Goal: Task Accomplishment & Management: Manage account settings

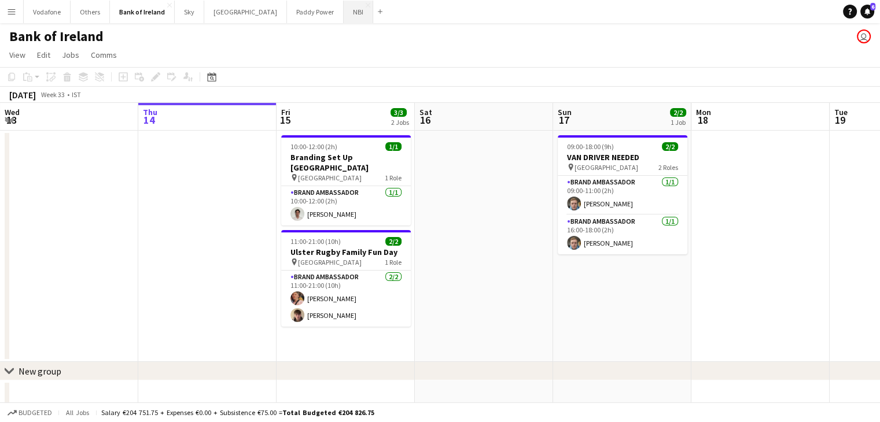
click at [344, 16] on button "NBI Close" at bounding box center [359, 12] width 30 height 23
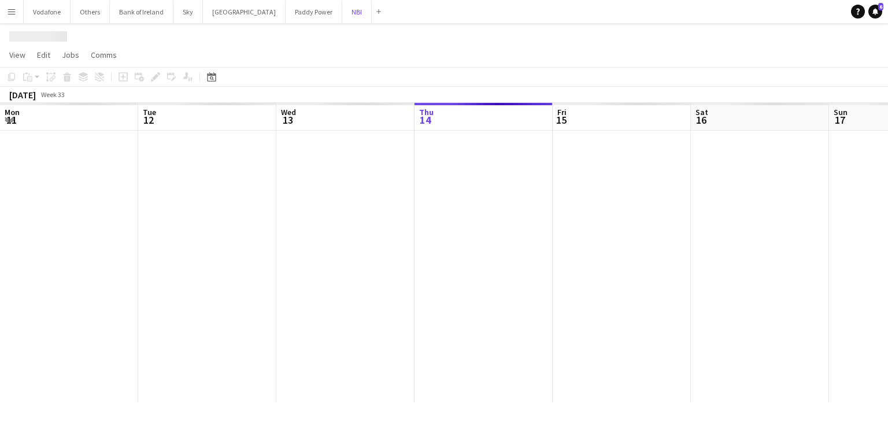
scroll to position [0, 276]
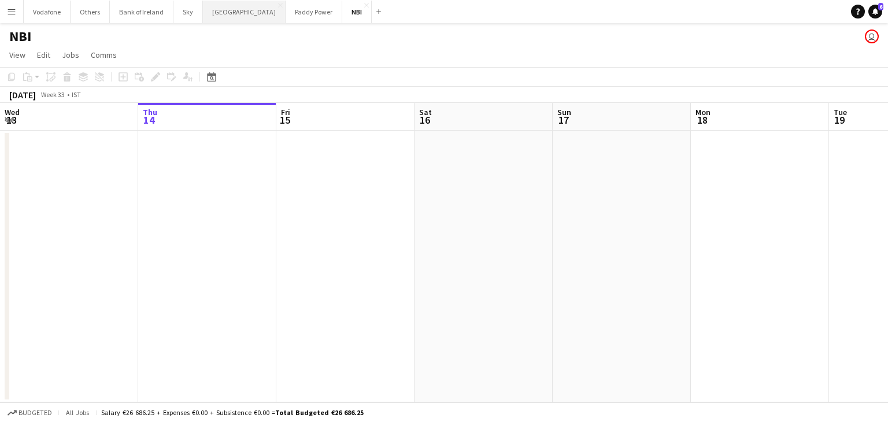
click at [219, 21] on button "[GEOGRAPHIC_DATA] Close" at bounding box center [244, 12] width 83 height 23
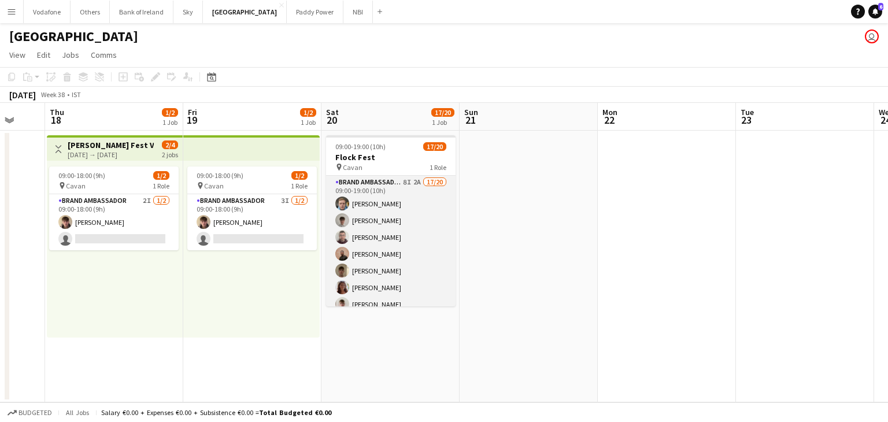
click at [415, 225] on app-card-role "Brand Ambassador 8I 2A 17/20 09:00-19:00 (10h) [PERSON_NAME] [PERSON_NAME] [PER…" at bounding box center [391, 355] width 130 height 358
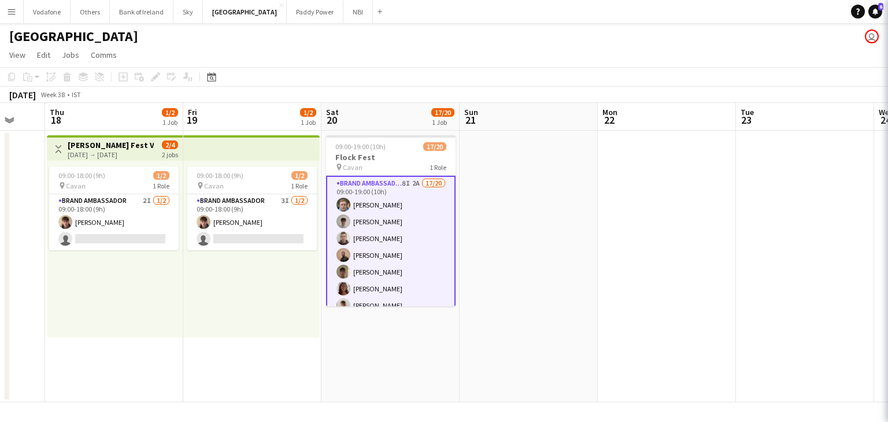
scroll to position [0, 369]
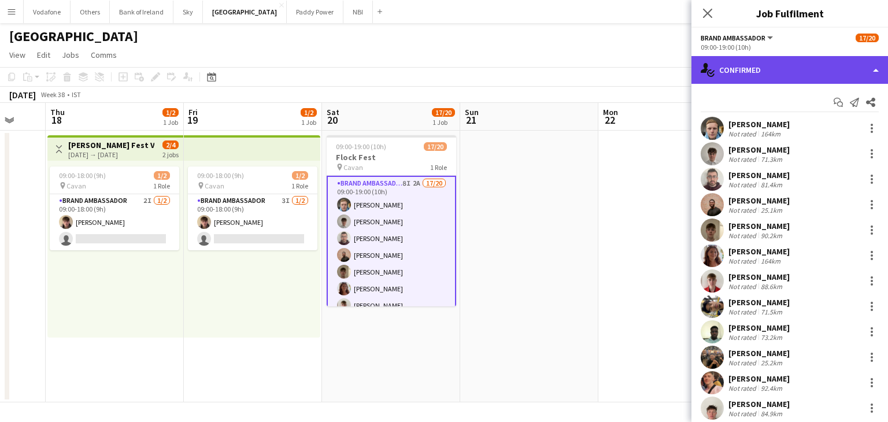
click at [755, 79] on div "single-neutral-actions-check-2 Confirmed" at bounding box center [790, 70] width 197 height 28
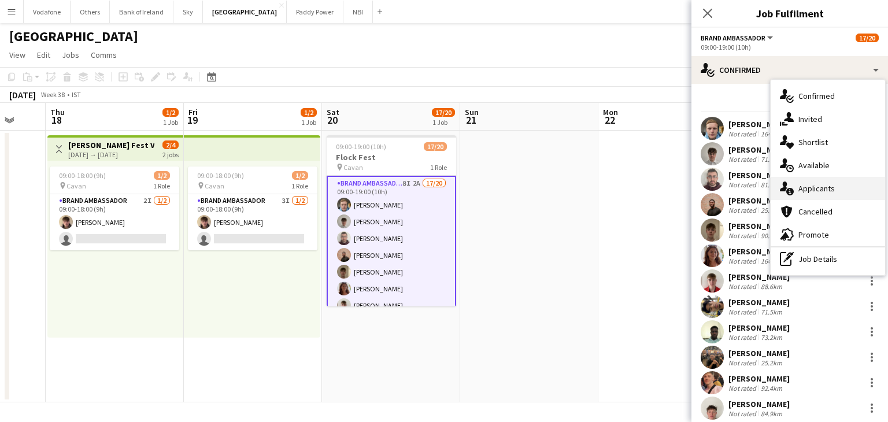
click at [833, 188] on div "single-neutral-actions-information Applicants" at bounding box center [828, 188] width 115 height 23
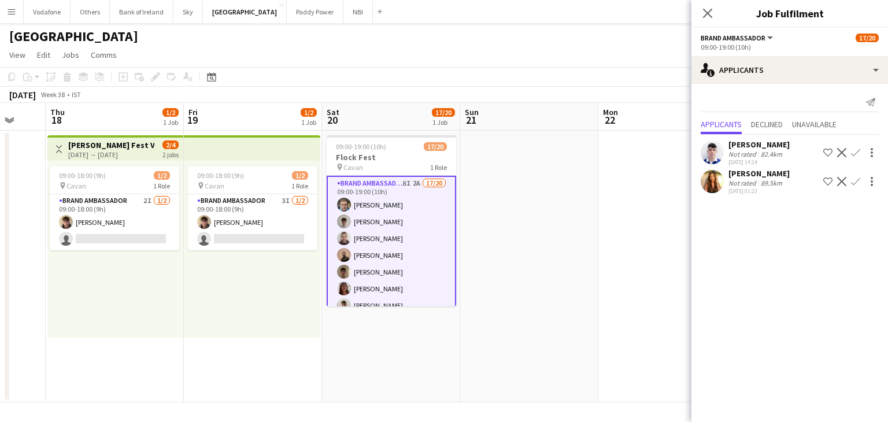
click at [628, 202] on app-date-cell at bounding box center [668, 267] width 138 height 272
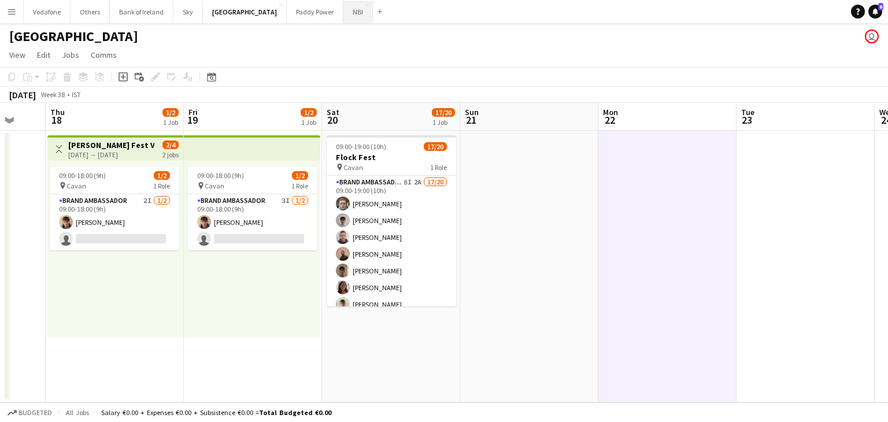
click at [344, 13] on button "NBI Close" at bounding box center [359, 12] width 30 height 23
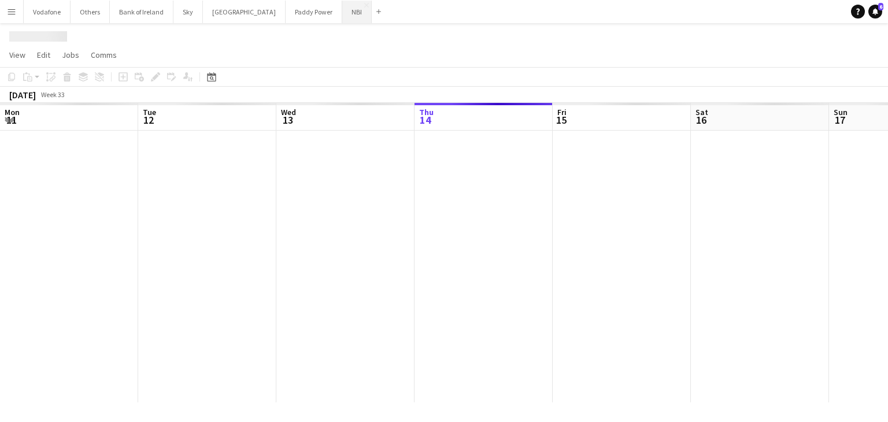
scroll to position [0, 276]
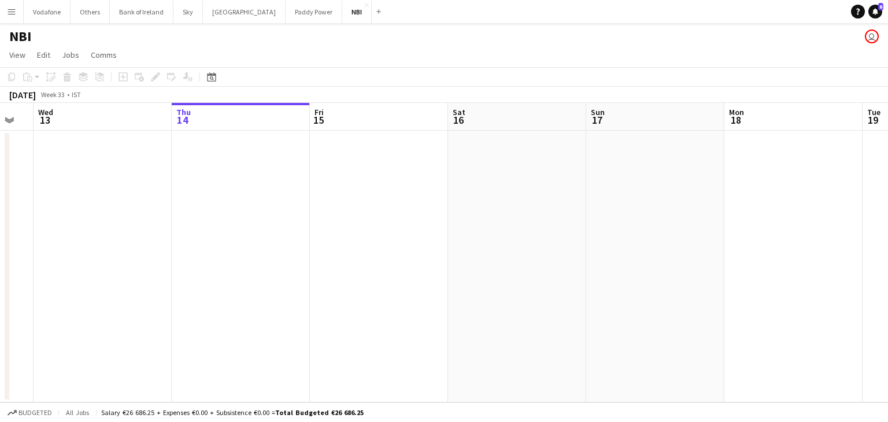
drag, startPoint x: 162, startPoint y: 207, endPoint x: 309, endPoint y: 279, distance: 164.0
click at [215, 250] on app-calendar-viewport "Mon 11 Tue 12 Wed 13 Thu 14 Fri 15 Sat 16 Sun 17 Mon 18 Tue 19 Wed 20 Thu 21 Fr…" at bounding box center [444, 253] width 888 height 300
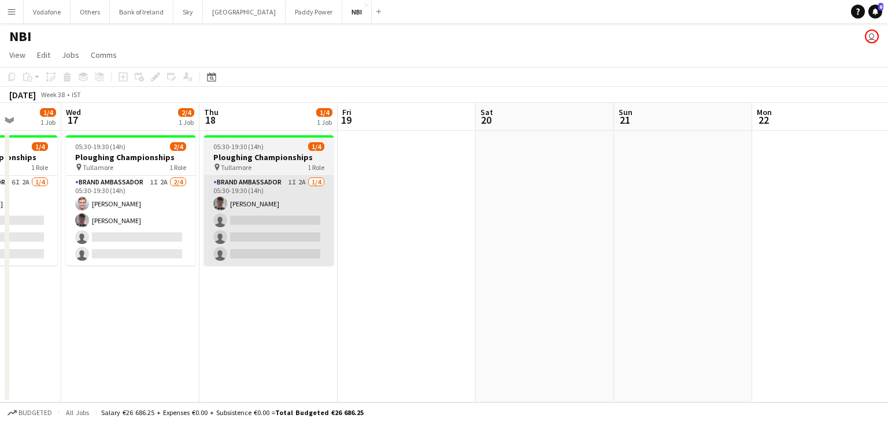
scroll to position [0, 354]
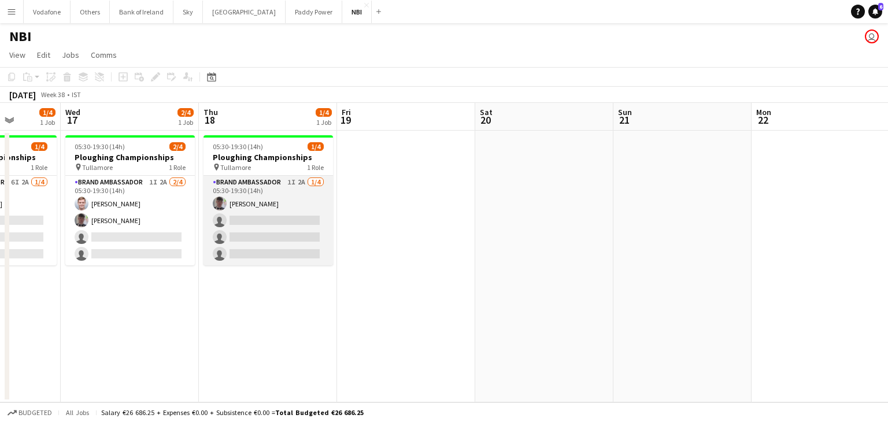
click at [293, 237] on app-card-role "Brand Ambassador 1I 2A [DATE] 05:30-19:30 (14h) [PERSON_NAME] single-neutral-ac…" at bounding box center [269, 221] width 130 height 90
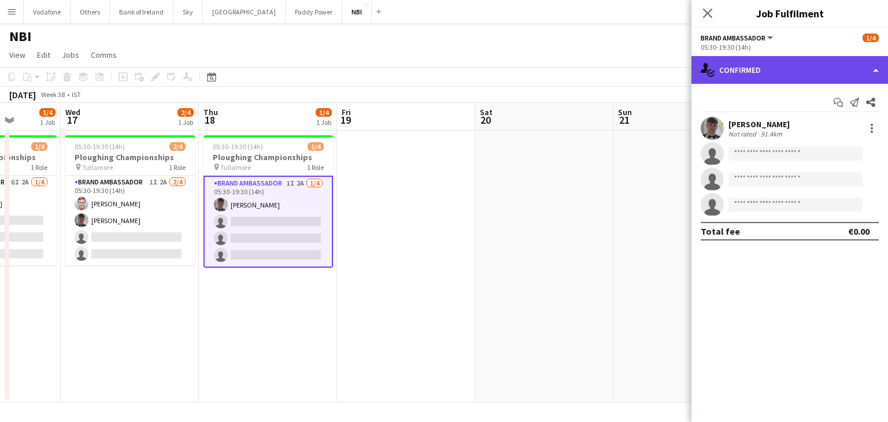
click at [861, 68] on div "single-neutral-actions-check-2 Confirmed" at bounding box center [790, 70] width 197 height 28
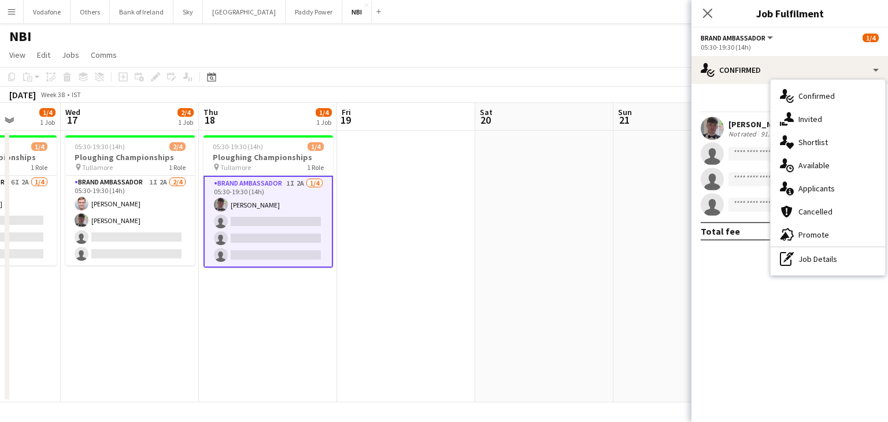
click at [359, 215] on app-date-cell at bounding box center [406, 267] width 138 height 272
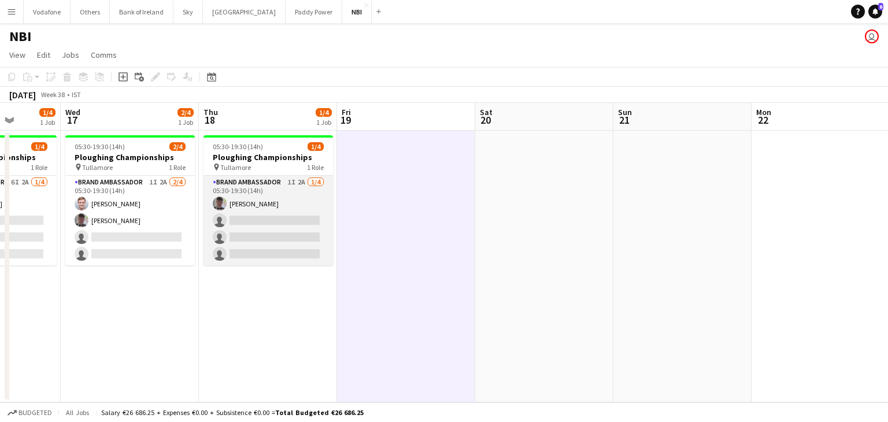
click at [252, 237] on app-card-role "Brand Ambassador 1I 2A [DATE] 05:30-19:30 (14h) [PERSON_NAME] single-neutral-ac…" at bounding box center [269, 221] width 130 height 90
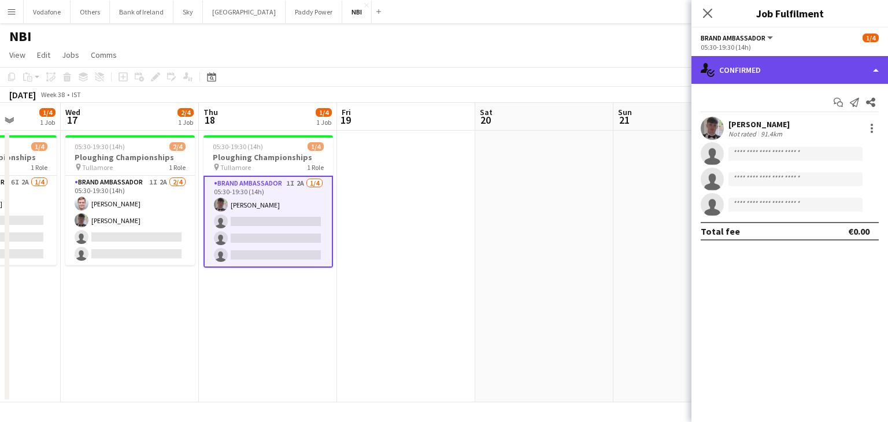
click at [751, 72] on div "single-neutral-actions-check-2 Confirmed" at bounding box center [790, 70] width 197 height 28
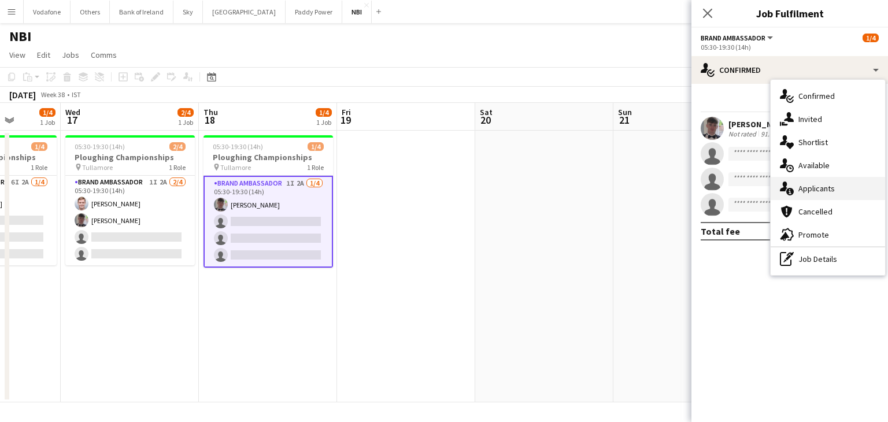
click at [829, 193] on div "single-neutral-actions-information Applicants" at bounding box center [828, 188] width 115 height 23
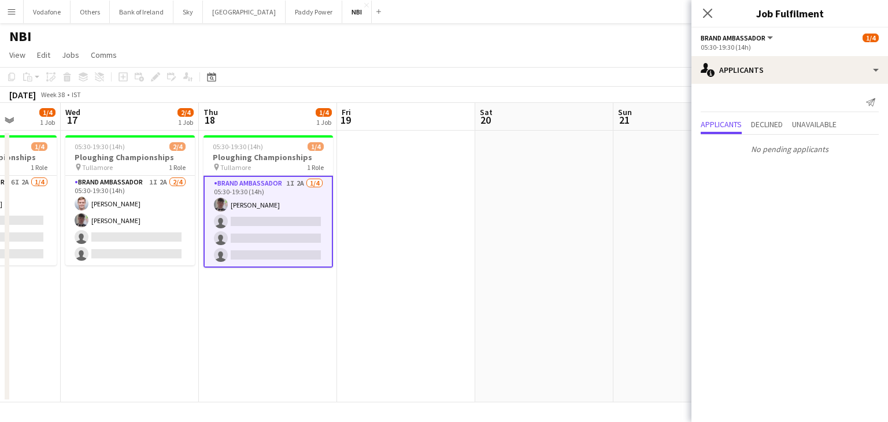
click at [470, 192] on app-date-cell at bounding box center [406, 267] width 138 height 272
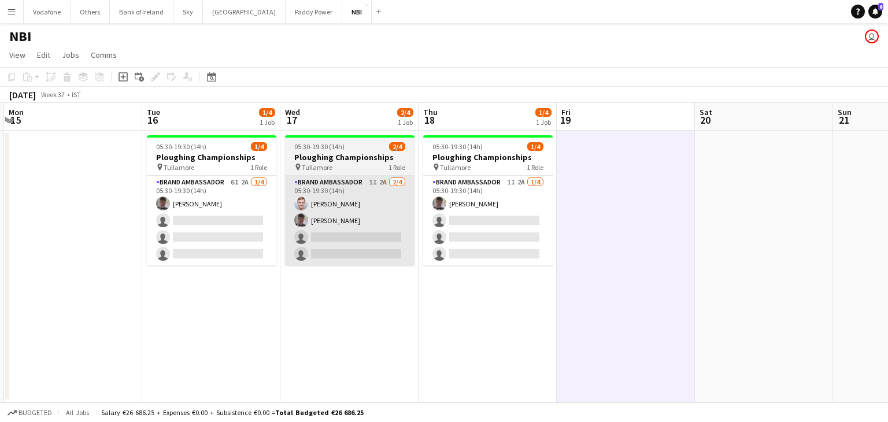
scroll to position [0, 253]
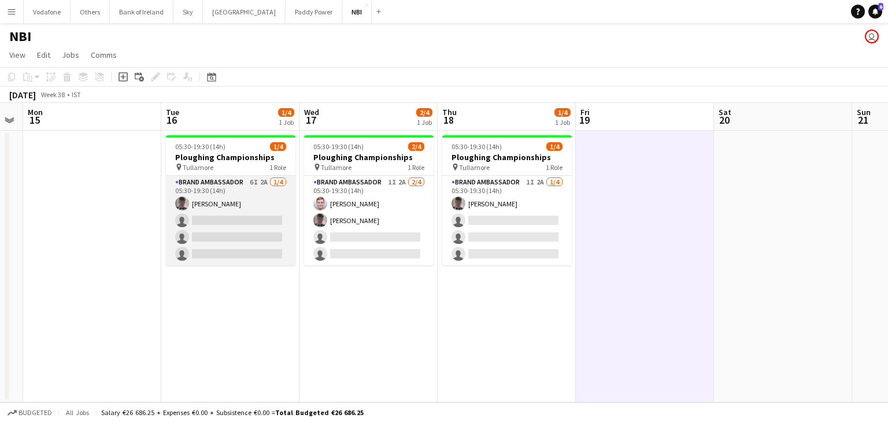
click at [252, 224] on app-card-role "Brand Ambassador 6I 2A [DATE] 05:30-19:30 (14h) [PERSON_NAME] single-neutral-ac…" at bounding box center [231, 221] width 130 height 90
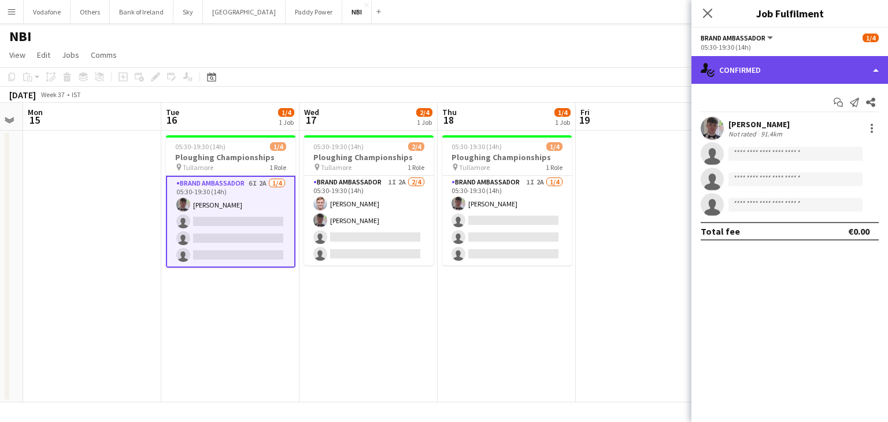
click at [855, 58] on div "single-neutral-actions-check-2 Confirmed" at bounding box center [790, 70] width 197 height 28
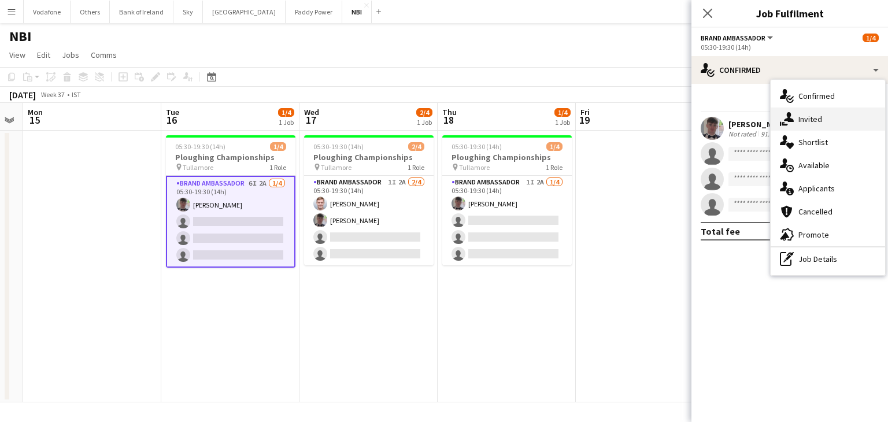
click at [841, 121] on div "single-neutral-actions-share-1 Invited" at bounding box center [828, 119] width 115 height 23
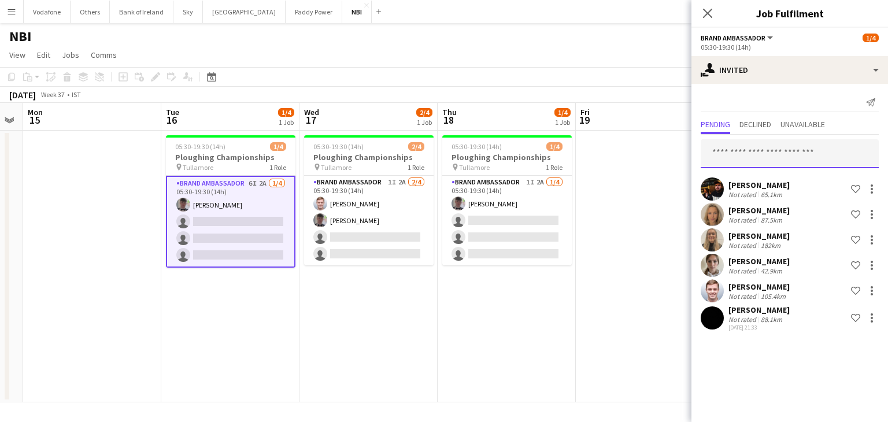
click at [766, 149] on input "text" at bounding box center [790, 153] width 178 height 29
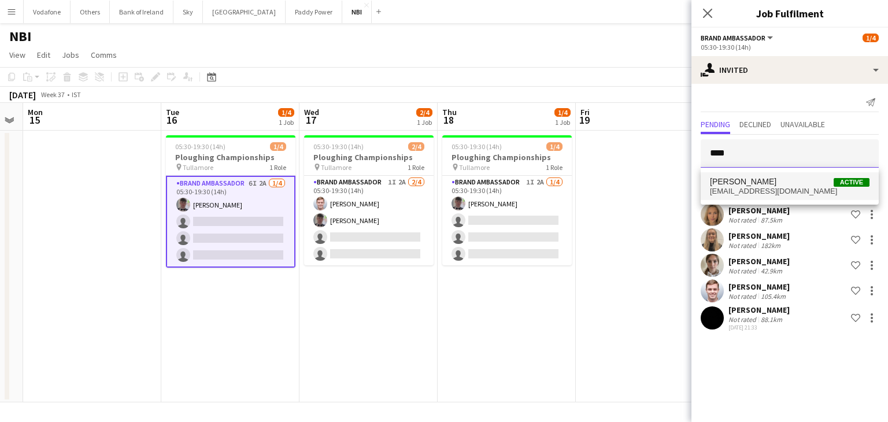
type input "****"
click at [768, 184] on span "[PERSON_NAME] Active" at bounding box center [790, 182] width 160 height 10
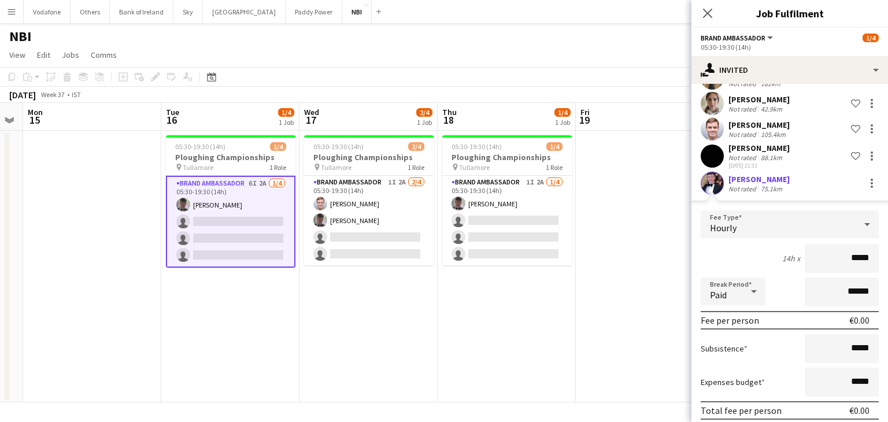
scroll to position [207, 0]
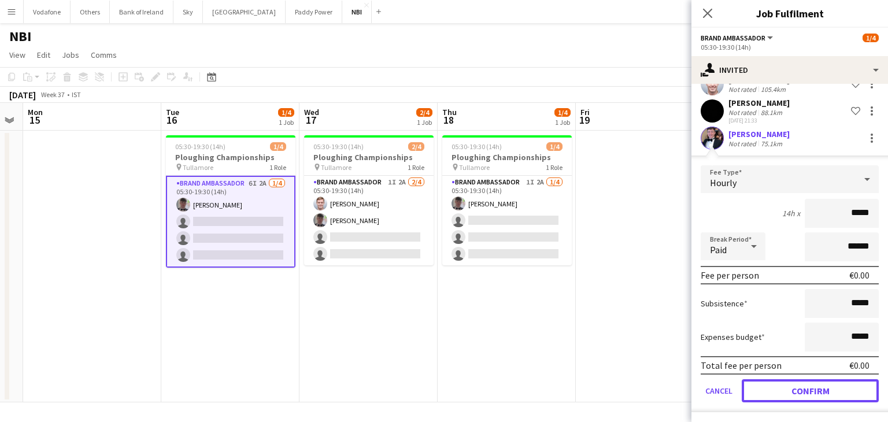
click at [797, 392] on button "Confirm" at bounding box center [810, 390] width 137 height 23
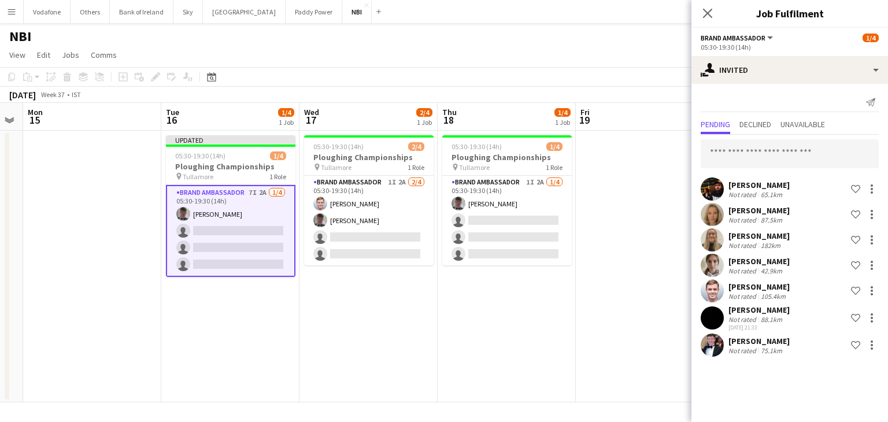
scroll to position [0, 0]
click at [421, 319] on app-date-cell "05:30-19:30 (14h) 2/4 Ploughing Championships pin Tullamore 1 Role Brand Ambass…" at bounding box center [369, 267] width 138 height 272
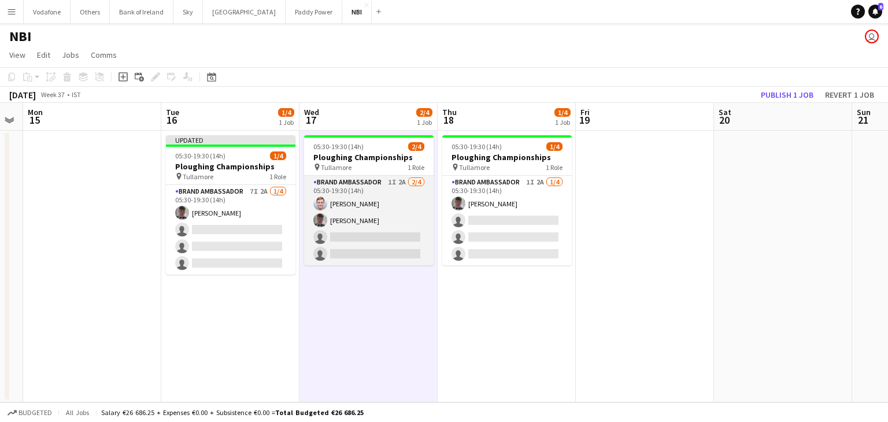
click at [368, 246] on app-card-role "Brand Ambassador 1I 2A [DATE] 05:30-19:30 (14h) [PERSON_NAME] [PERSON_NAME] sin…" at bounding box center [369, 221] width 130 height 90
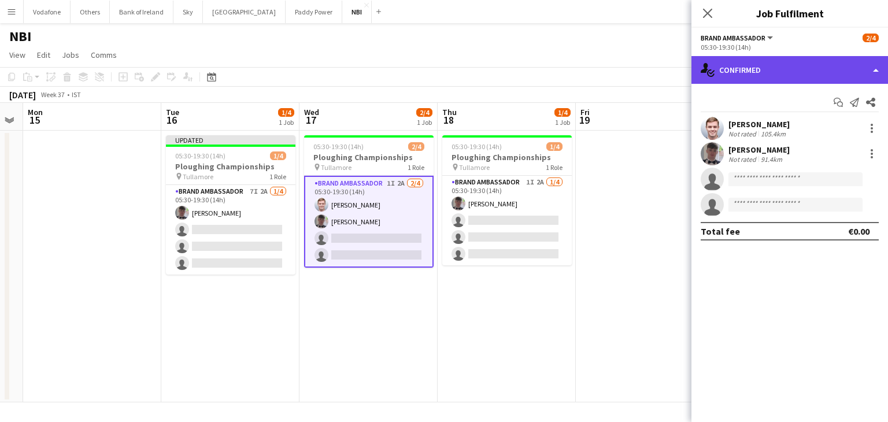
click at [828, 73] on div "single-neutral-actions-check-2 Confirmed" at bounding box center [790, 70] width 197 height 28
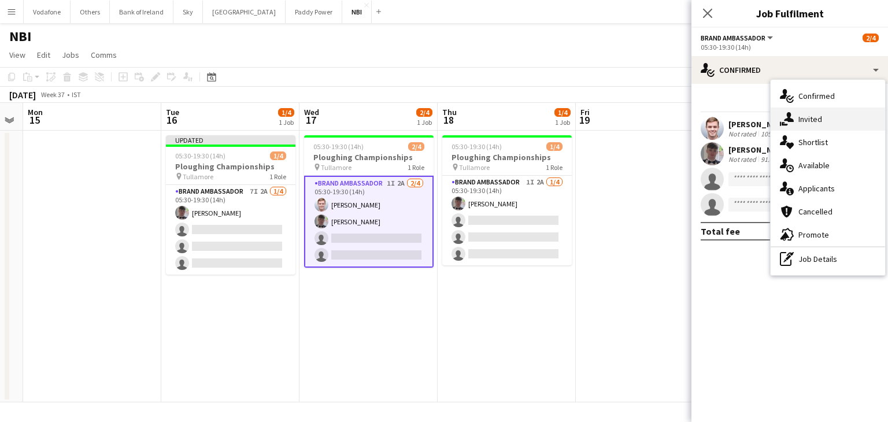
click at [832, 120] on div "single-neutral-actions-share-1 Invited" at bounding box center [828, 119] width 115 height 23
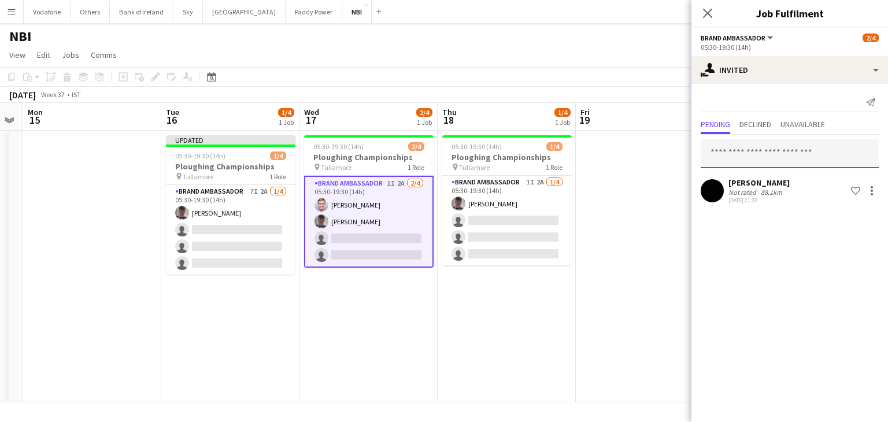
click at [787, 160] on input "text" at bounding box center [790, 153] width 178 height 29
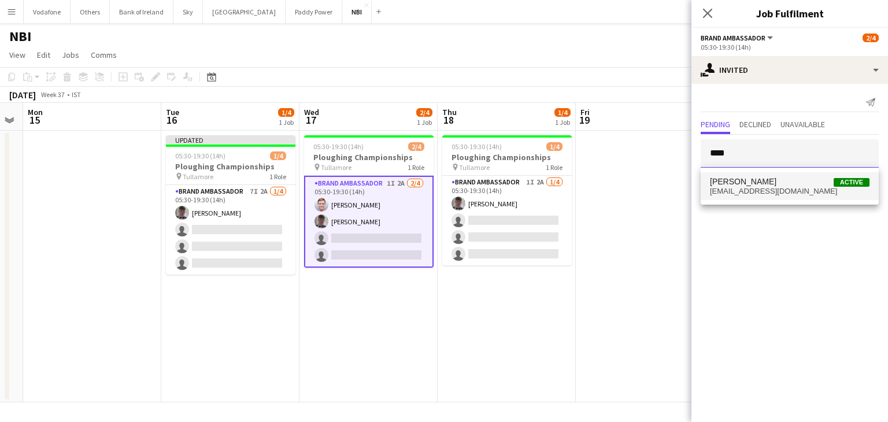
type input "****"
click at [785, 195] on span "[EMAIL_ADDRESS][DOMAIN_NAME]" at bounding box center [790, 191] width 160 height 9
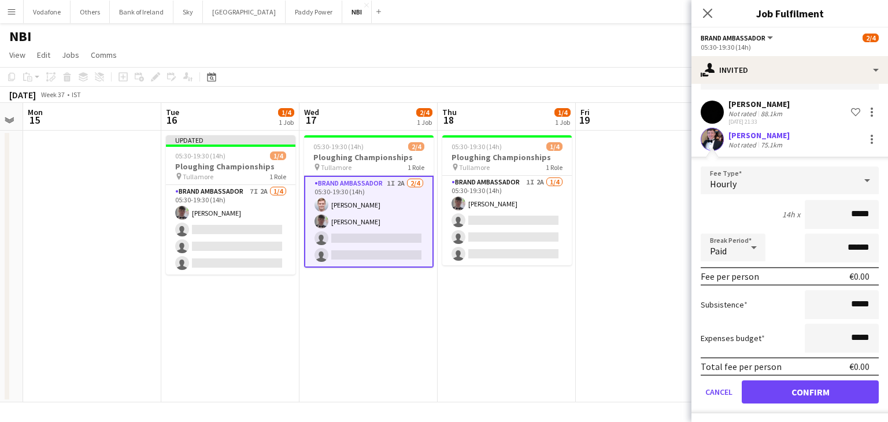
scroll to position [80, 0]
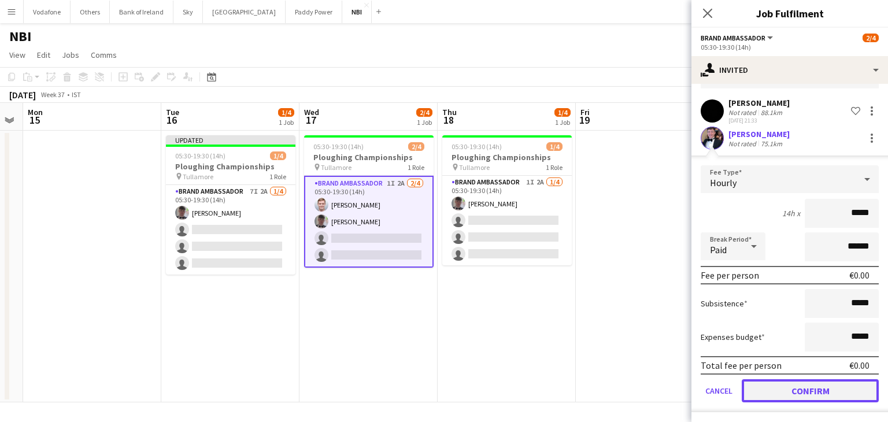
click at [777, 389] on button "Confirm" at bounding box center [810, 390] width 137 height 23
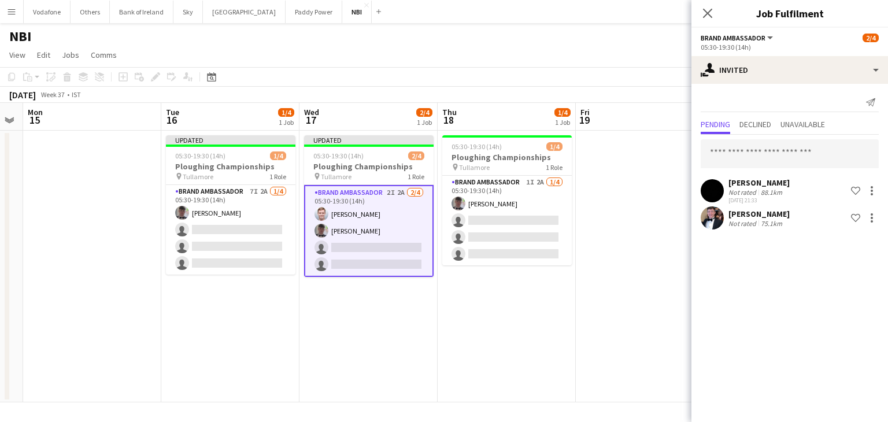
scroll to position [0, 0]
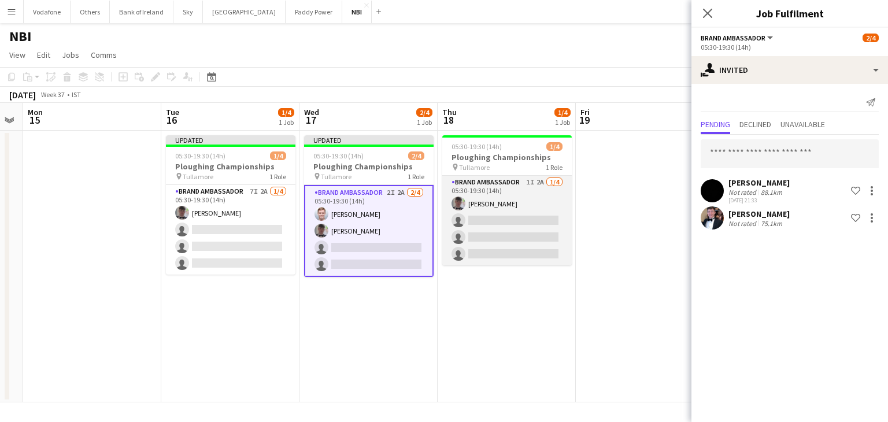
click at [518, 227] on app-card-role "Brand Ambassador 1I 2A [DATE] 05:30-19:30 (14h) [PERSON_NAME] single-neutral-ac…" at bounding box center [508, 221] width 130 height 90
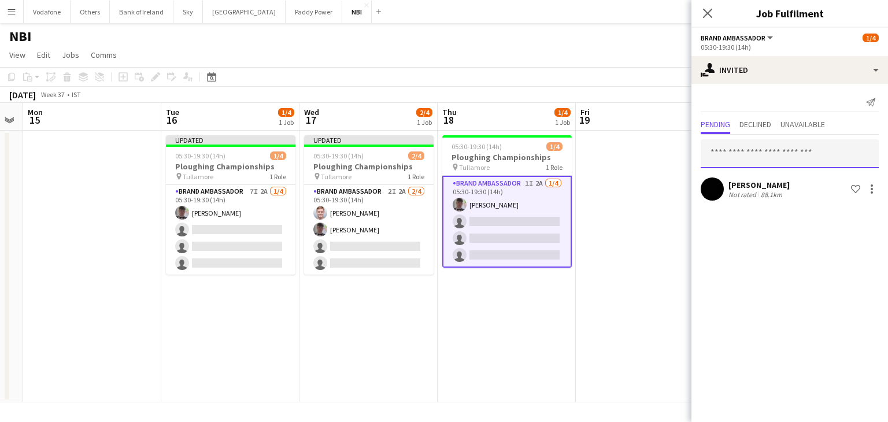
click at [774, 152] on input "text" at bounding box center [790, 153] width 178 height 29
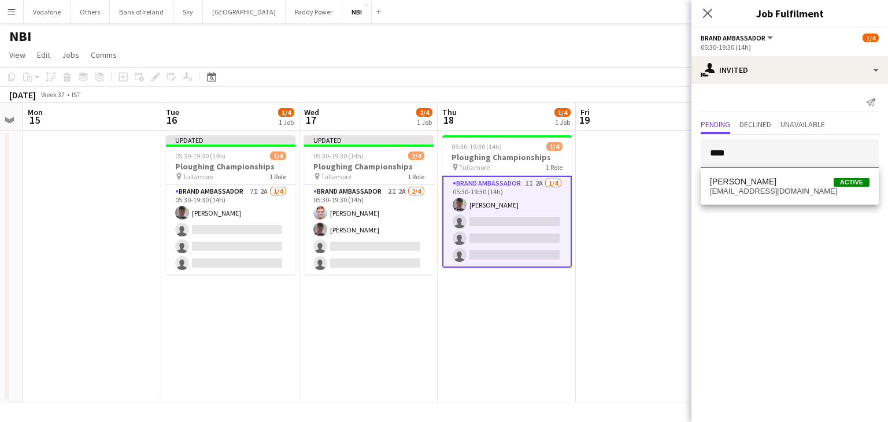
type input "****"
click at [774, 179] on span "[PERSON_NAME] Active" at bounding box center [790, 182] width 160 height 10
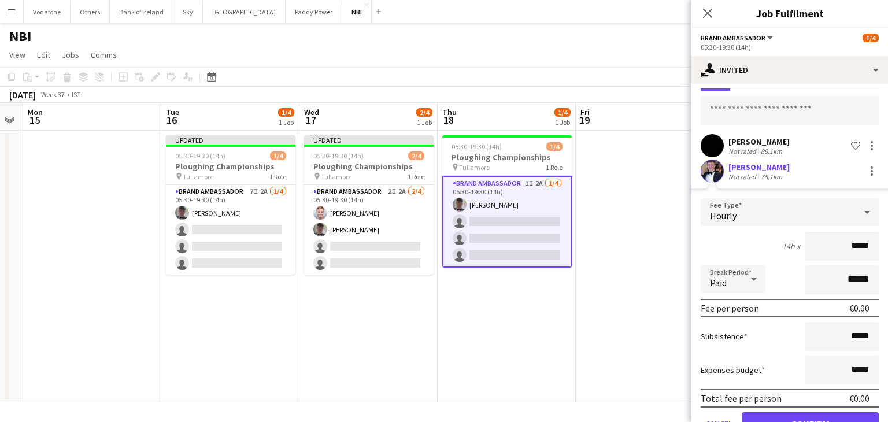
scroll to position [76, 0]
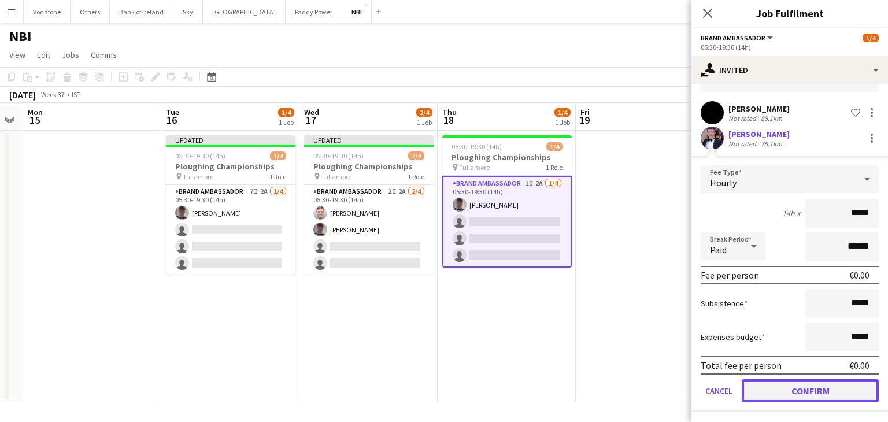
click at [790, 389] on button "Confirm" at bounding box center [810, 390] width 137 height 23
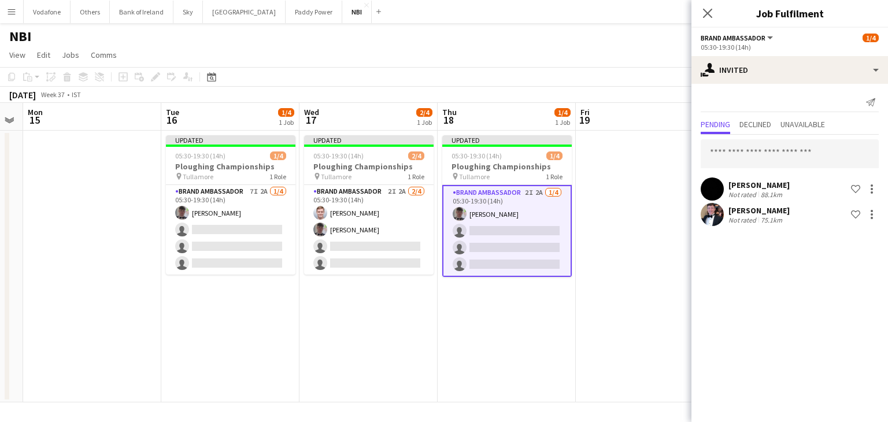
scroll to position [0, 0]
click at [681, 302] on app-date-cell at bounding box center [645, 267] width 138 height 272
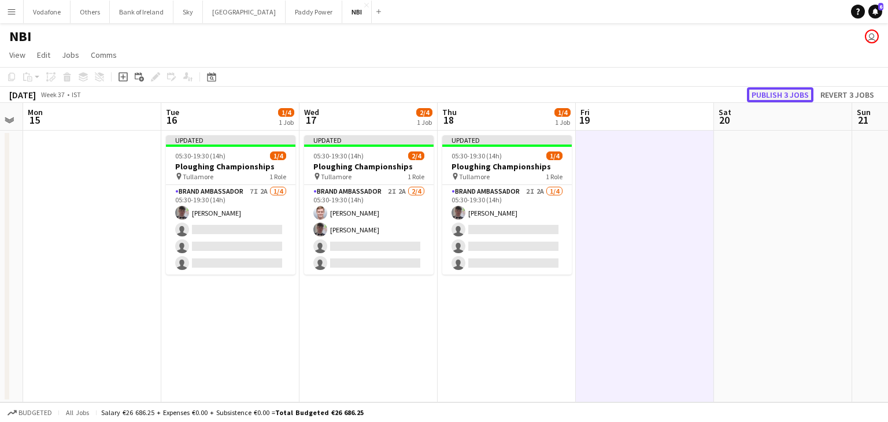
click at [798, 91] on button "Publish 3 jobs" at bounding box center [780, 94] width 67 height 15
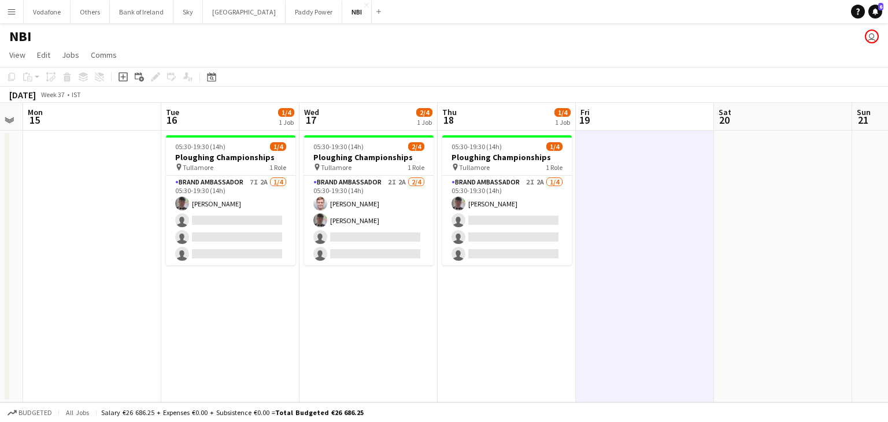
click at [194, 290] on app-date-cell "05:30-19:30 (14h) 1/4 Ploughing Championships pin Tullamore 1 Role Brand Ambass…" at bounding box center [230, 267] width 138 height 272
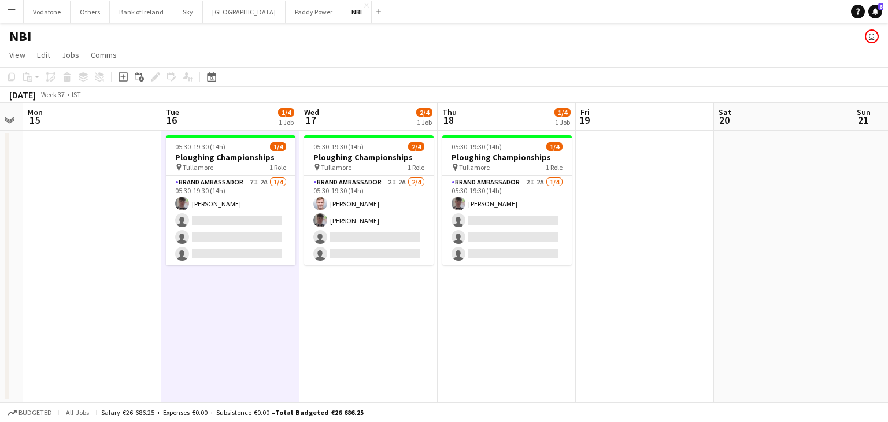
click at [670, 225] on app-date-cell at bounding box center [645, 267] width 138 height 272
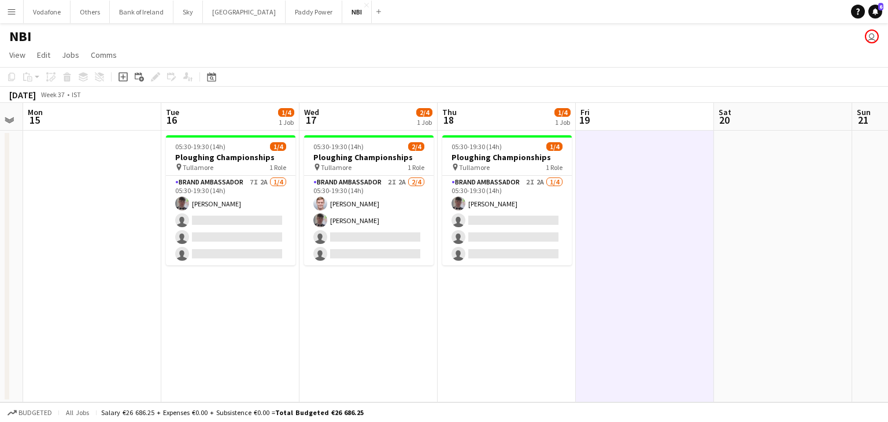
click at [93, 169] on app-date-cell at bounding box center [92, 267] width 138 height 272
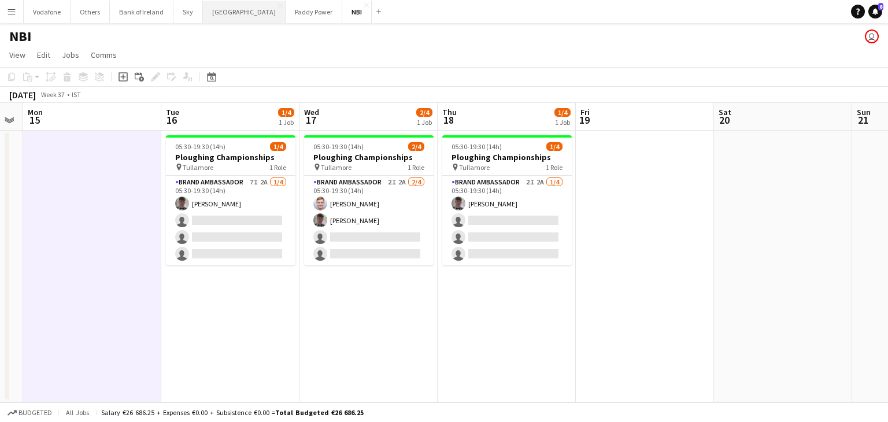
click at [233, 17] on button "[GEOGRAPHIC_DATA] Close" at bounding box center [244, 12] width 83 height 23
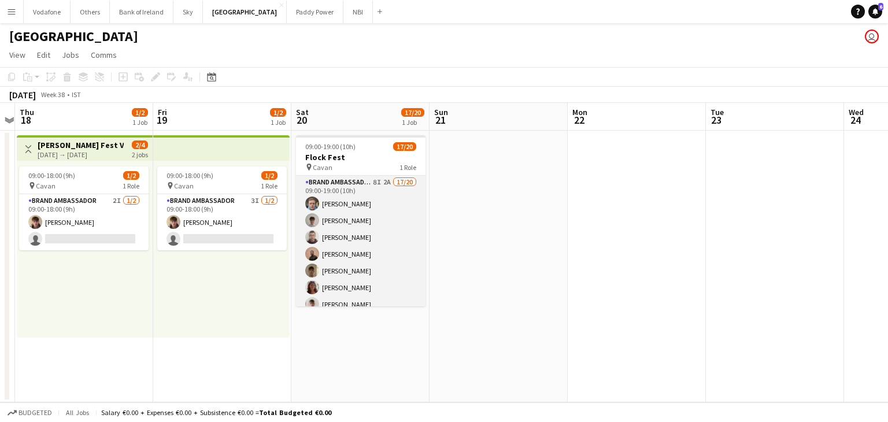
click at [410, 248] on app-card-role "Brand Ambassador 8I 2A 17/20 09:00-19:00 (10h) [PERSON_NAME] [PERSON_NAME] [PER…" at bounding box center [361, 355] width 130 height 358
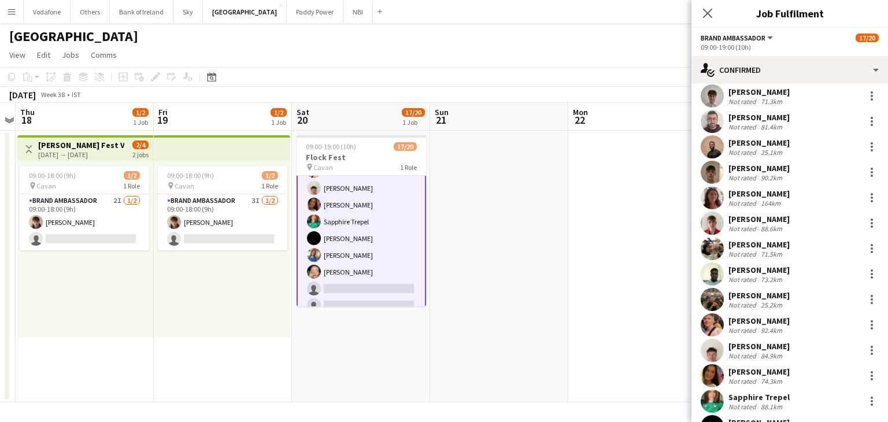
scroll to position [229, 0]
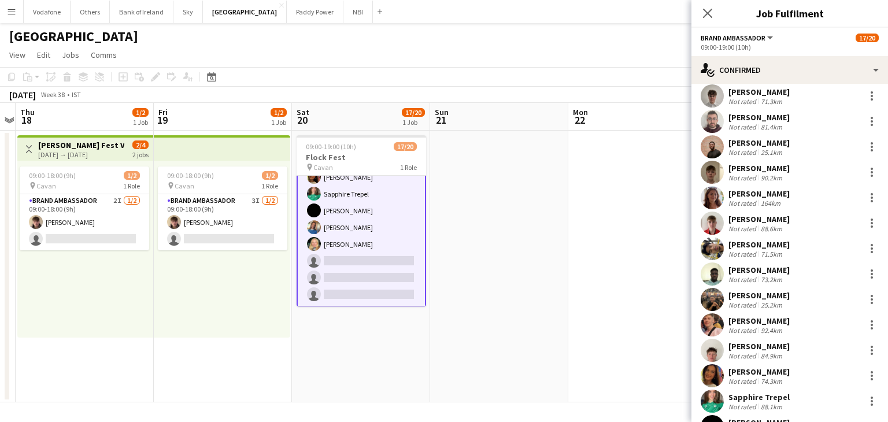
click at [303, 227] on app-card-role "Brand Ambassador 8I 2A 17/20 09:00-19:00 (10h) [PERSON_NAME] [PERSON_NAME] [PER…" at bounding box center [362, 127] width 130 height 360
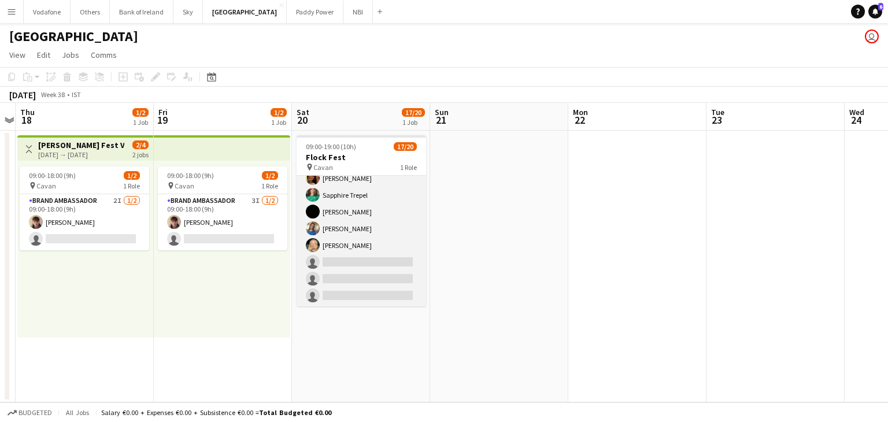
click at [309, 227] on app-user-avatar at bounding box center [313, 229] width 14 height 14
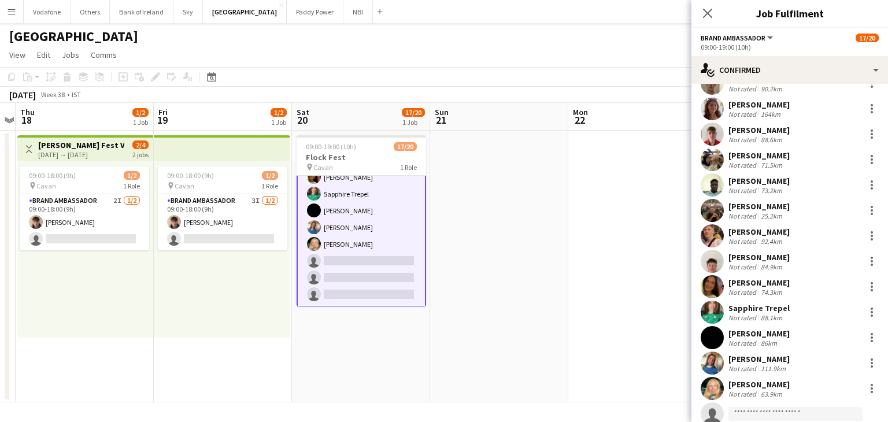
scroll to position [174, 0]
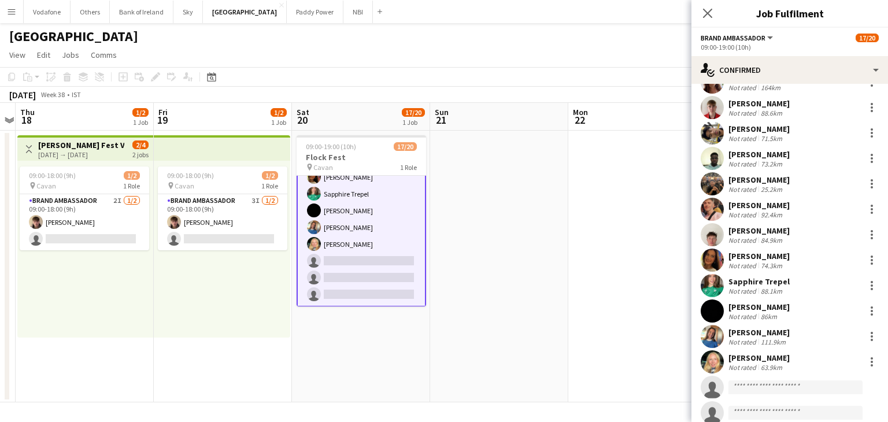
click at [717, 340] on app-user-avatar at bounding box center [712, 336] width 23 height 23
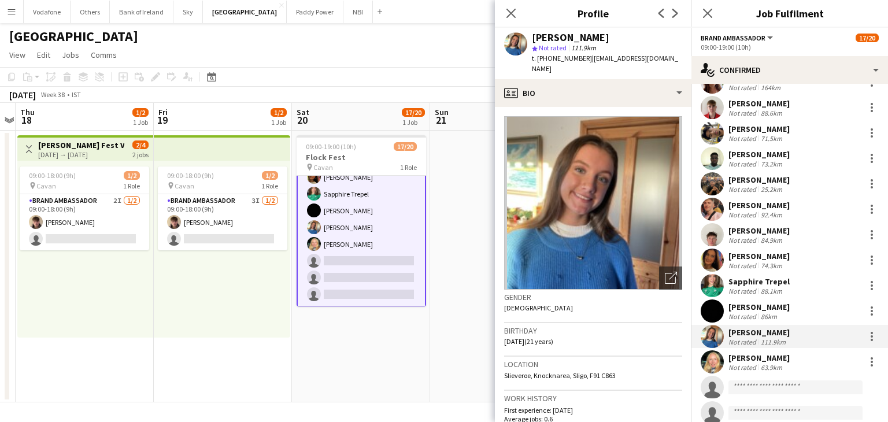
click at [220, 331] on div "09:00-18:00 (9h) 1/2 pin Cavan 1 Role Brand Ambassador 3I [DATE] 09:00-18:00 (9…" at bounding box center [222, 249] width 137 height 177
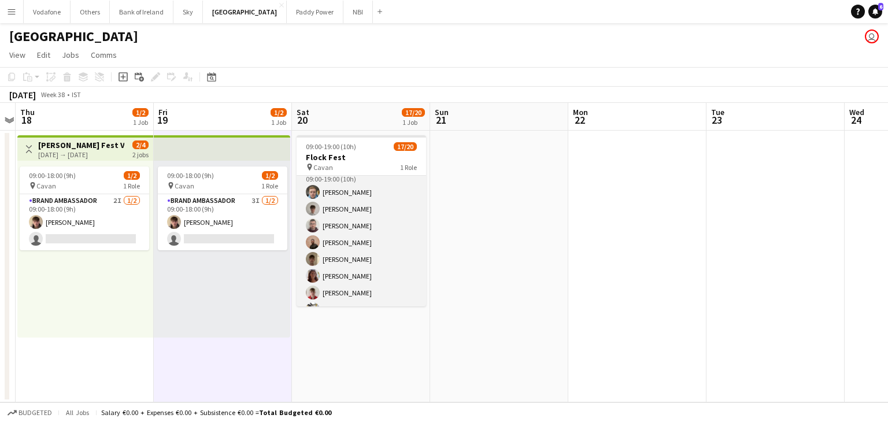
scroll to position [0, 0]
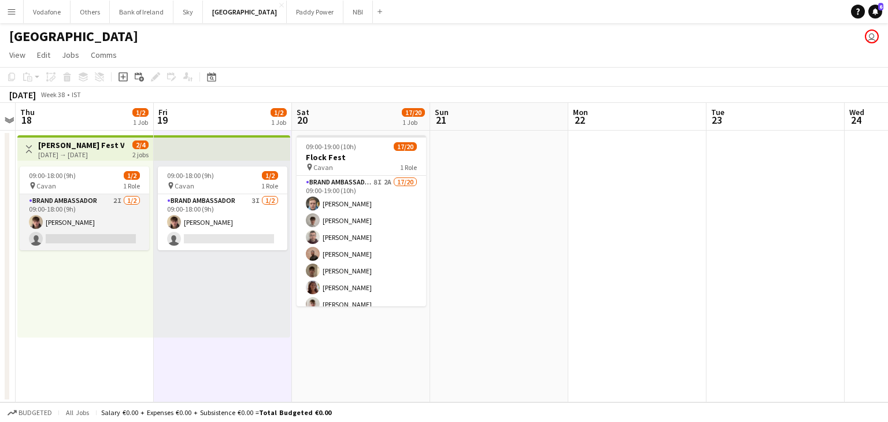
click at [90, 231] on app-card-role "Brand Ambassador 2I [DATE] 09:00-18:00 (9h) [PERSON_NAME] single-neutral-actions" at bounding box center [85, 222] width 130 height 56
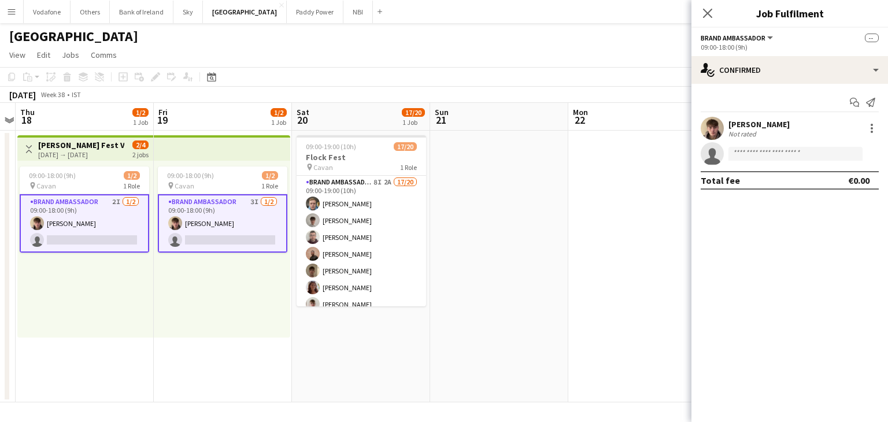
click at [498, 237] on app-date-cell at bounding box center [499, 267] width 138 height 272
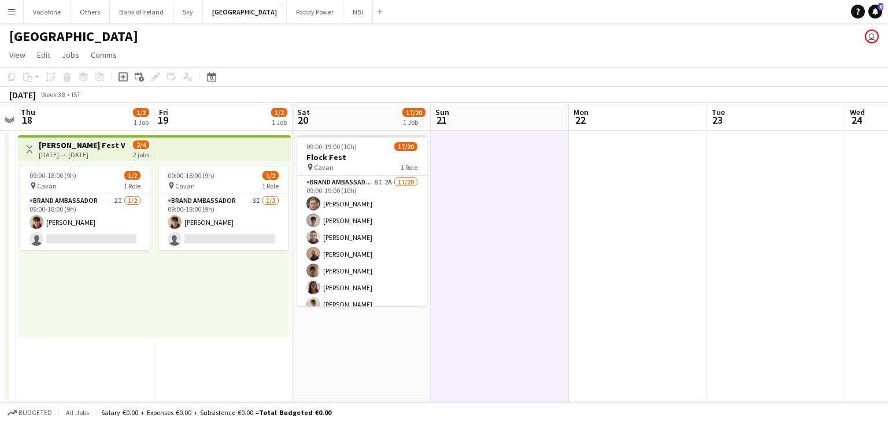
click at [468, 244] on app-date-cell at bounding box center [500, 267] width 138 height 272
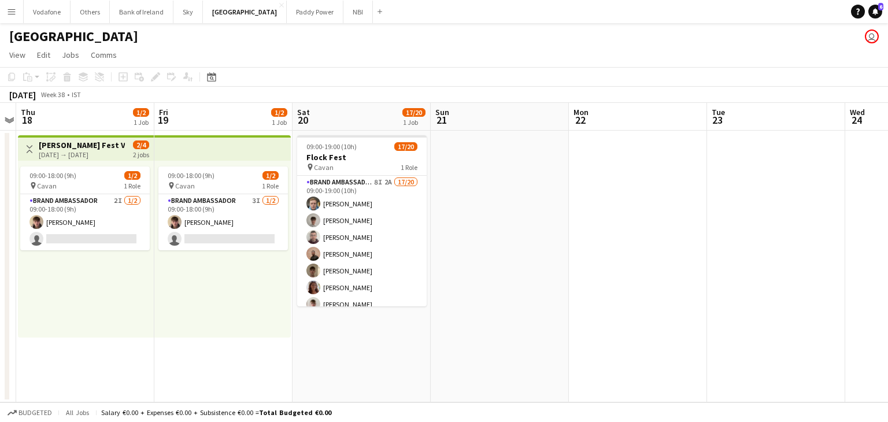
click at [643, 235] on app-date-cell at bounding box center [638, 267] width 138 height 272
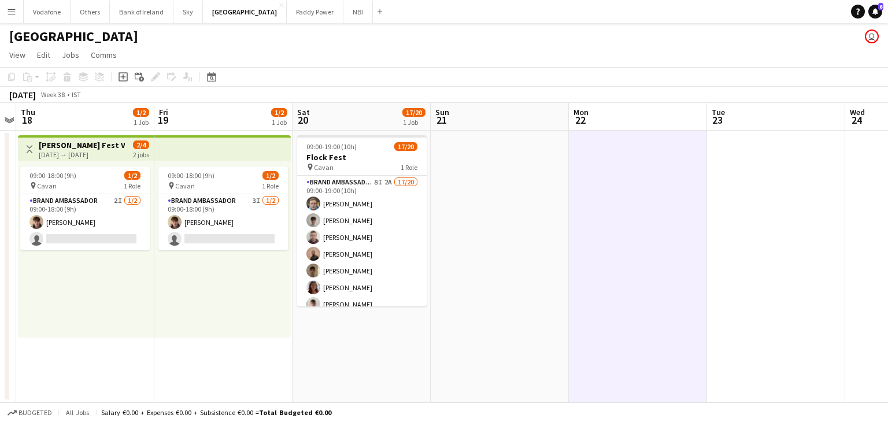
click at [486, 234] on app-date-cell at bounding box center [500, 267] width 138 height 272
